Goal: Navigation & Orientation: Find specific page/section

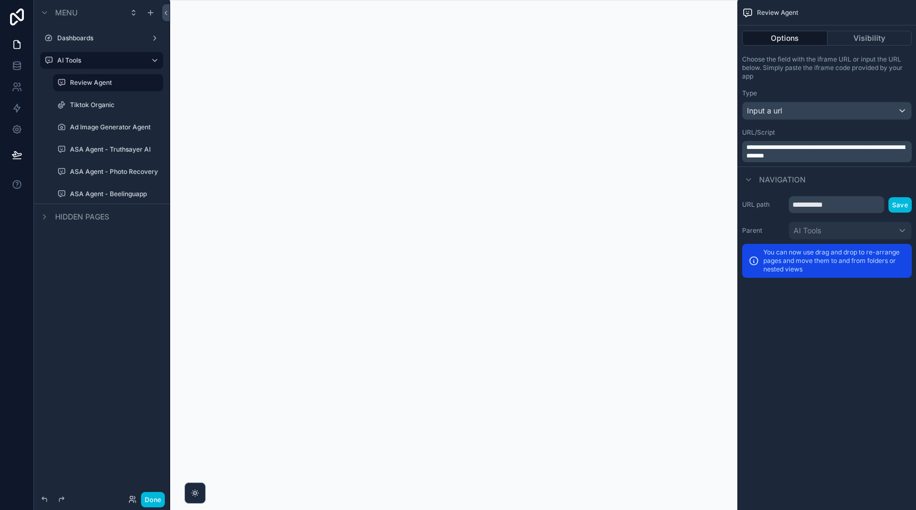
click at [154, 494] on button "Done" at bounding box center [153, 499] width 24 height 15
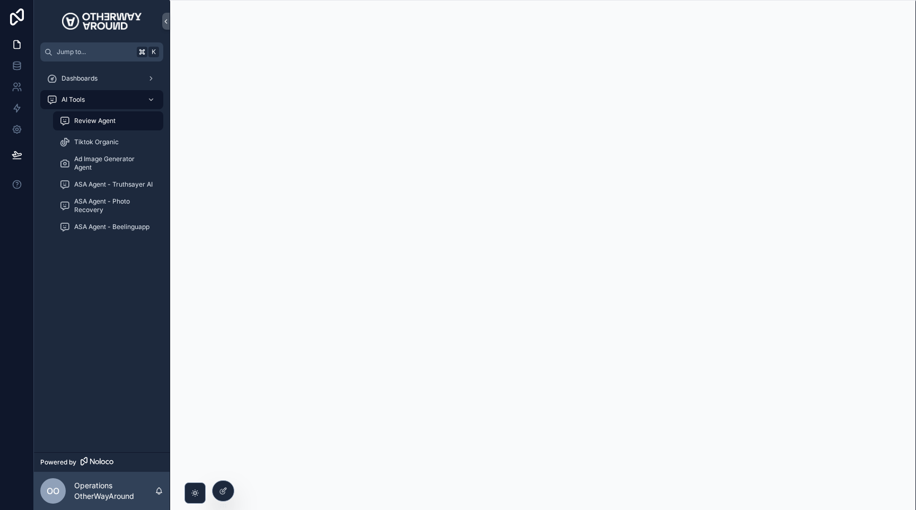
click at [91, 80] on span "Dashboards" at bounding box center [80, 78] width 36 height 8
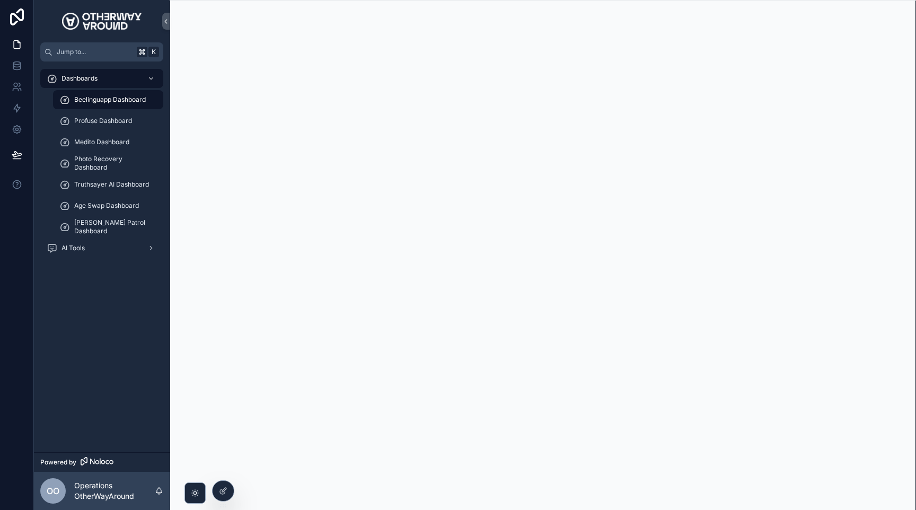
click at [107, 211] on div "Age Swap Dashboard" at bounding box center [108, 205] width 98 height 17
click at [114, 254] on div "AI Tools" at bounding box center [102, 248] width 110 height 17
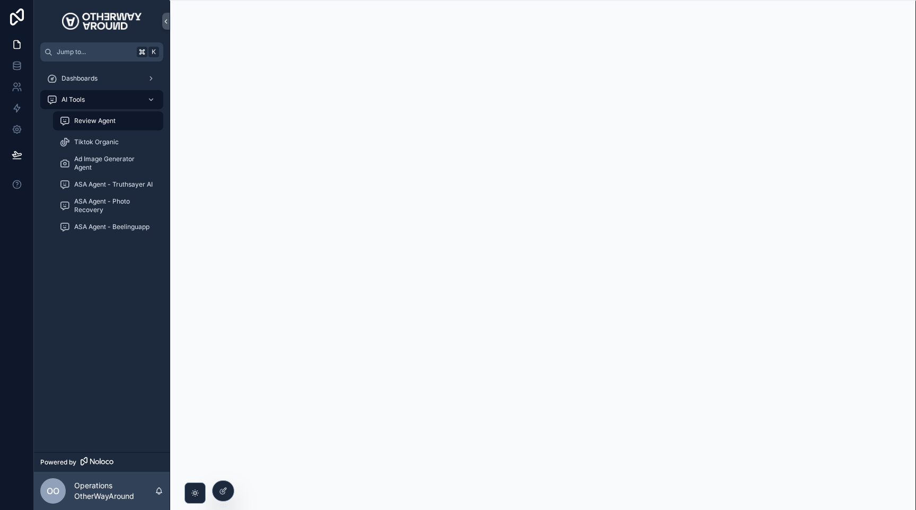
click at [134, 141] on div "Tiktok Organic" at bounding box center [108, 142] width 98 height 17
click at [97, 123] on span "Review Agent" at bounding box center [94, 121] width 41 height 8
click at [127, 147] on div "Tiktok Organic" at bounding box center [108, 142] width 98 height 17
click at [144, 115] on div "Review Agent" at bounding box center [108, 120] width 98 height 17
click at [138, 136] on div "Tiktok Organic" at bounding box center [108, 142] width 98 height 17
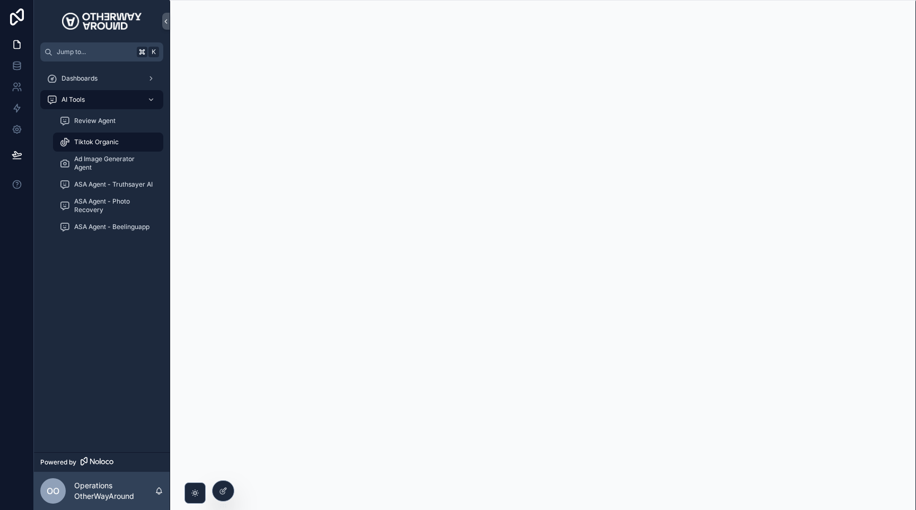
click at [126, 153] on div "Ad Image Generator Agent" at bounding box center [108, 163] width 123 height 21
click at [126, 156] on span "Ad Image Generator Agent" at bounding box center [113, 163] width 78 height 17
click at [121, 122] on div "Review Agent" at bounding box center [108, 120] width 98 height 17
click at [116, 162] on span "Ad Image Generator Agent" at bounding box center [113, 163] width 78 height 17
click at [136, 123] on div "Review Agent" at bounding box center [108, 120] width 98 height 17
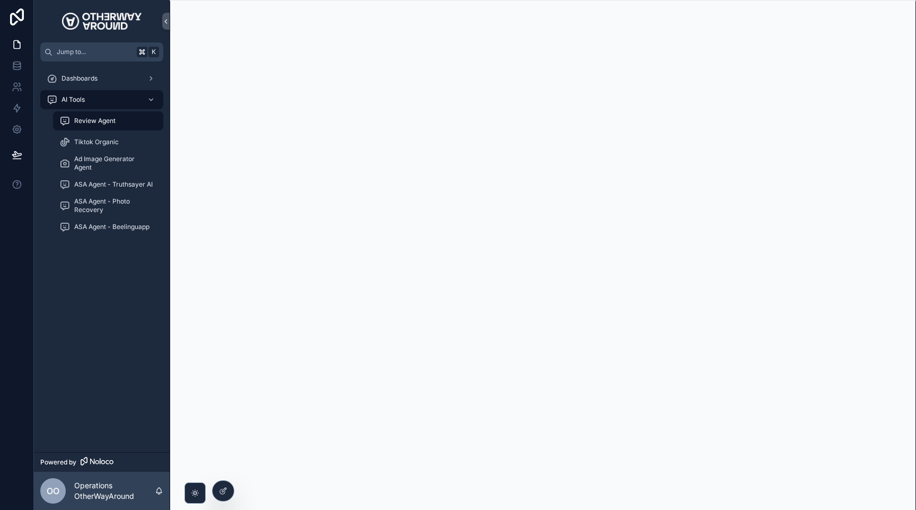
click at [132, 142] on div "Tiktok Organic" at bounding box center [108, 142] width 98 height 17
click at [137, 114] on div "Review Agent" at bounding box center [108, 120] width 98 height 17
click at [133, 77] on div "Dashboards" at bounding box center [102, 78] width 110 height 17
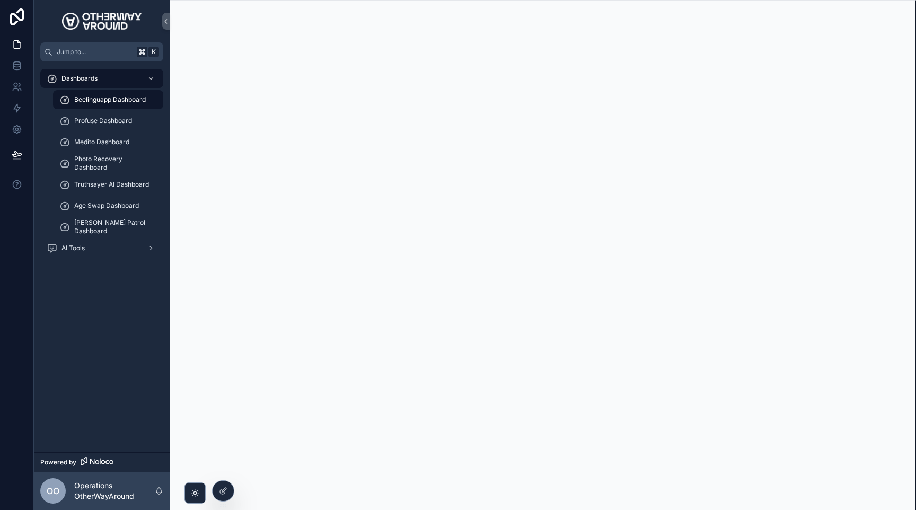
click at [115, 242] on div "AI Tools" at bounding box center [102, 248] width 110 height 17
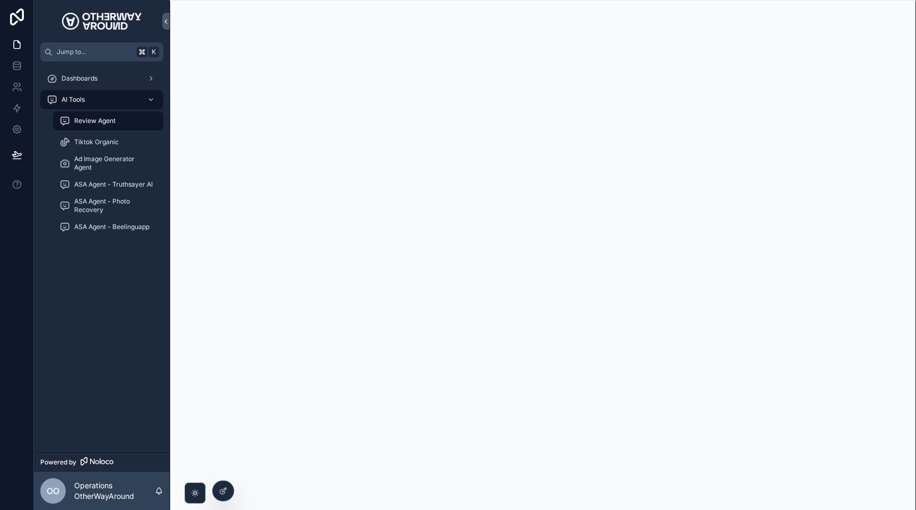
click at [114, 76] on div "Dashboards" at bounding box center [102, 78] width 110 height 17
